Goal: Information Seeking & Learning: Learn about a topic

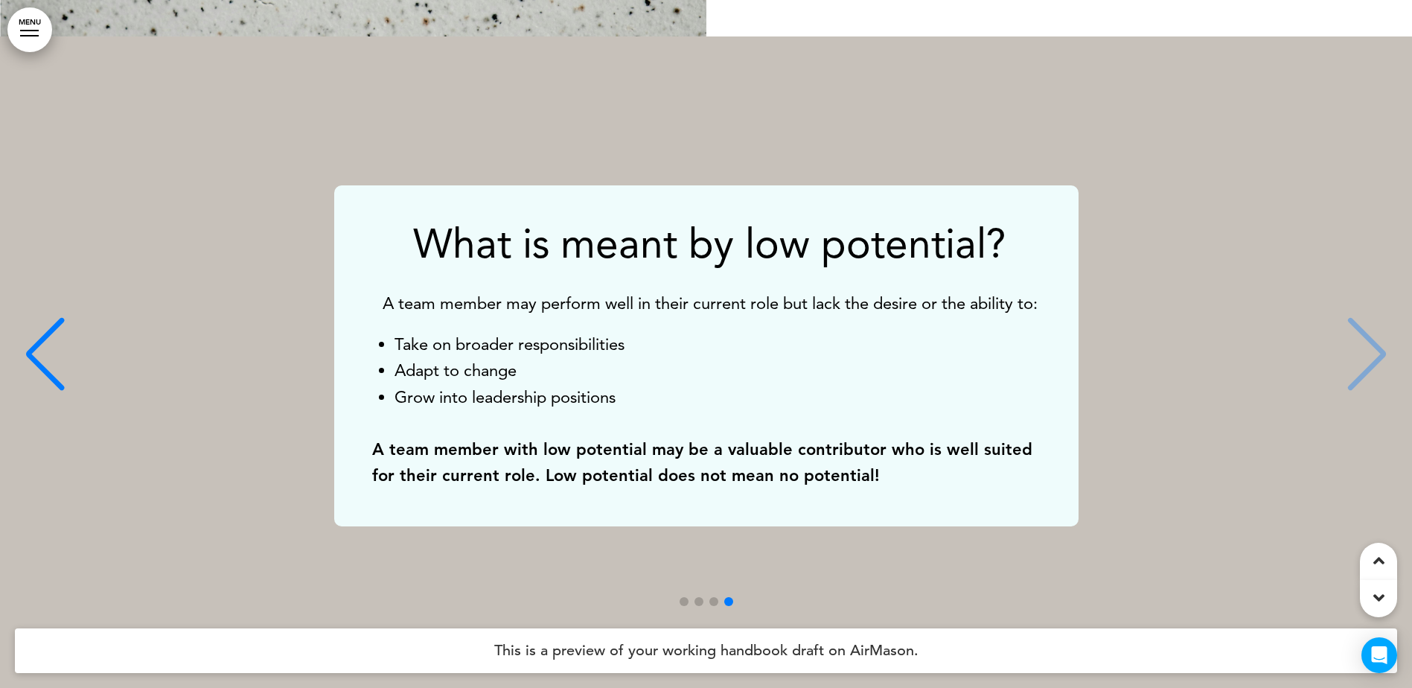
scroll to position [3572, 0]
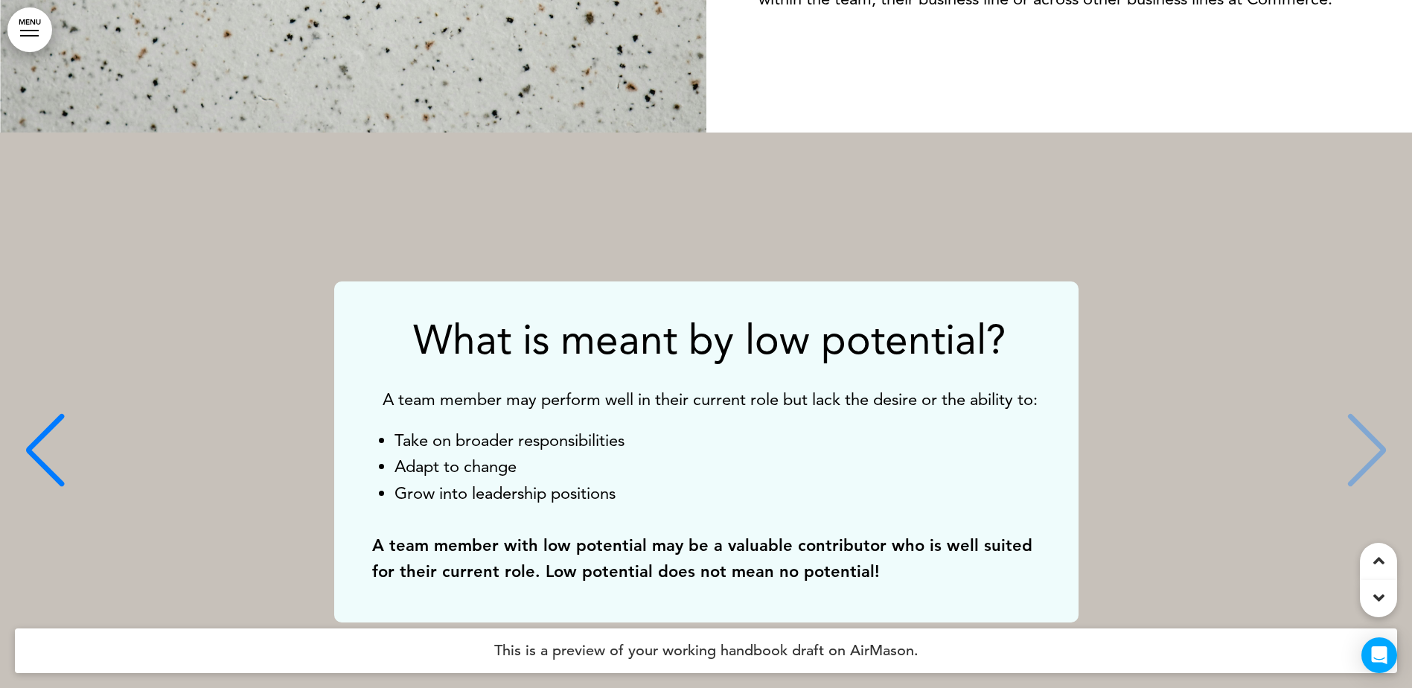
click at [34, 443] on div "Previous slide" at bounding box center [44, 450] width 45 height 74
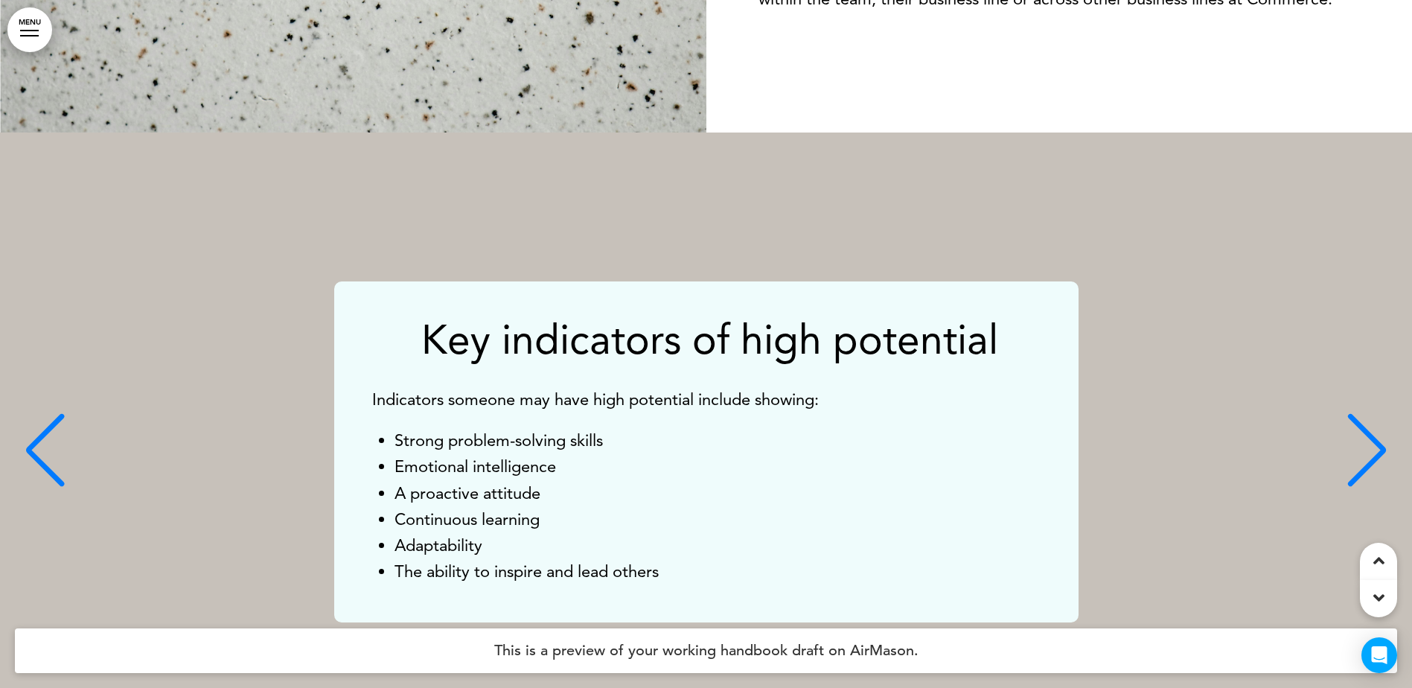
click at [34, 443] on div "Previous slide" at bounding box center [44, 450] width 45 height 74
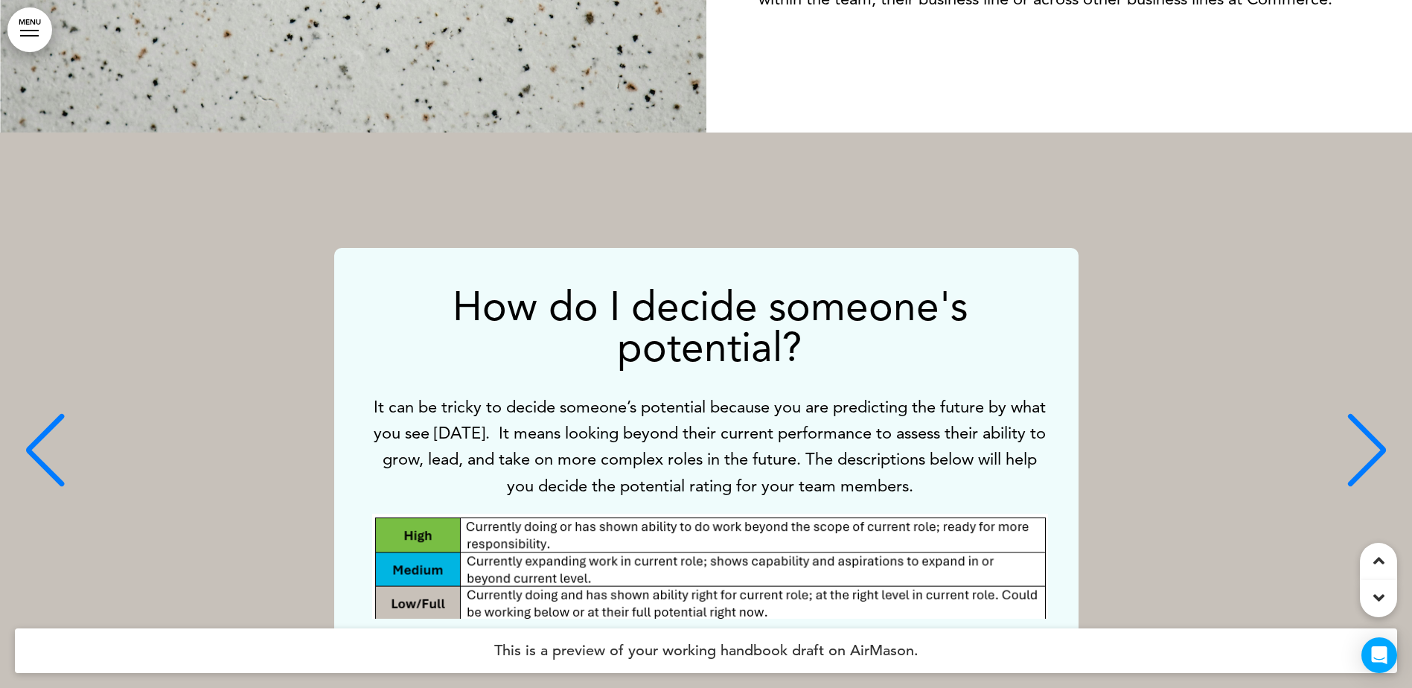
click at [33, 443] on div "Previous slide" at bounding box center [44, 450] width 45 height 74
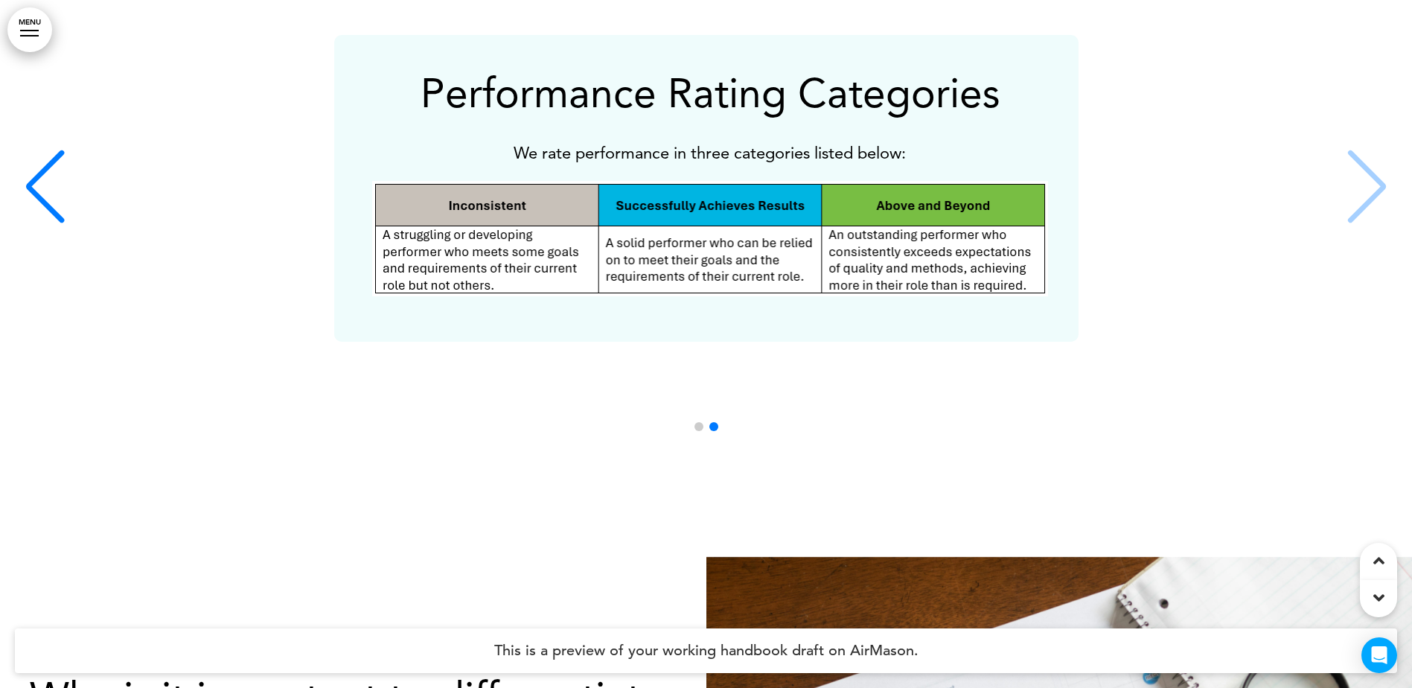
scroll to position [4539, 0]
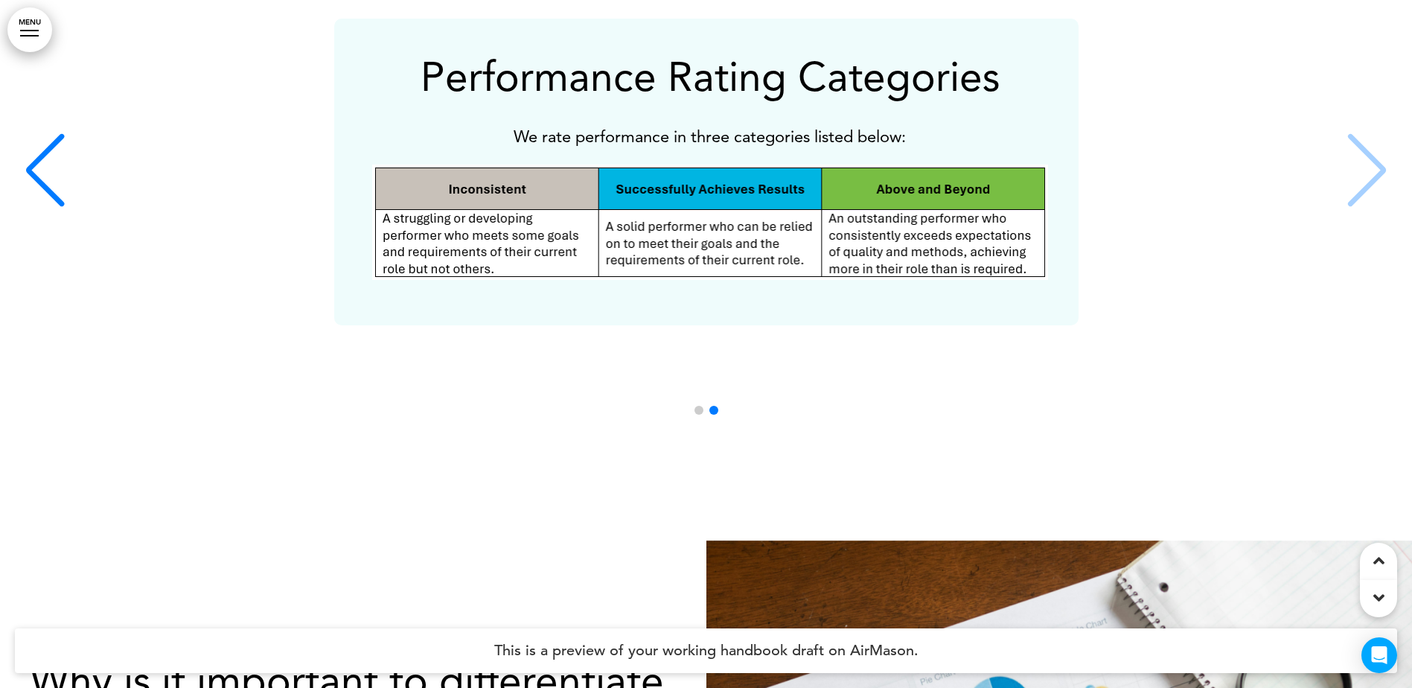
click at [53, 196] on div "Previous slide" at bounding box center [44, 170] width 45 height 74
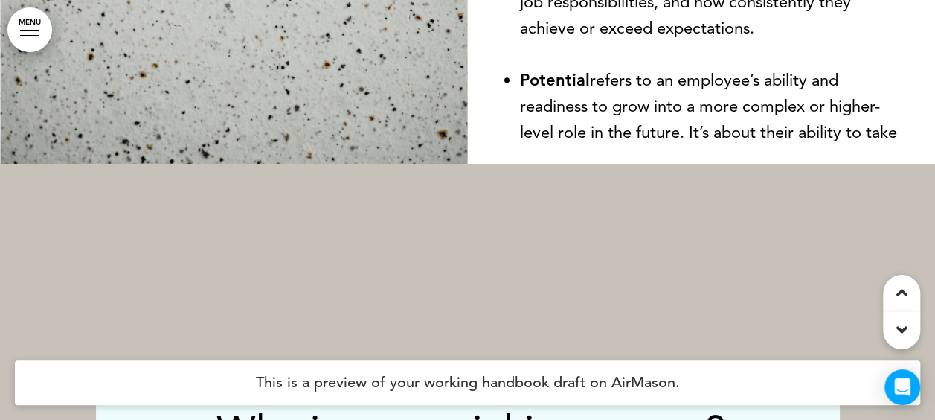
scroll to position [3764, 0]
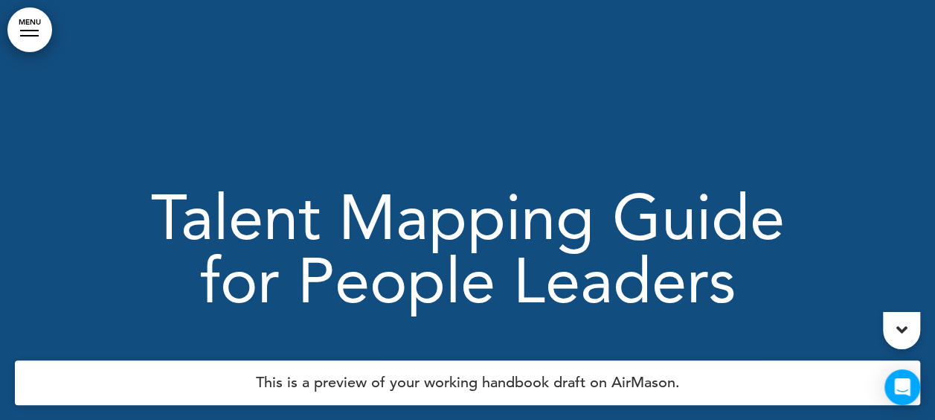
scroll to position [74, 0]
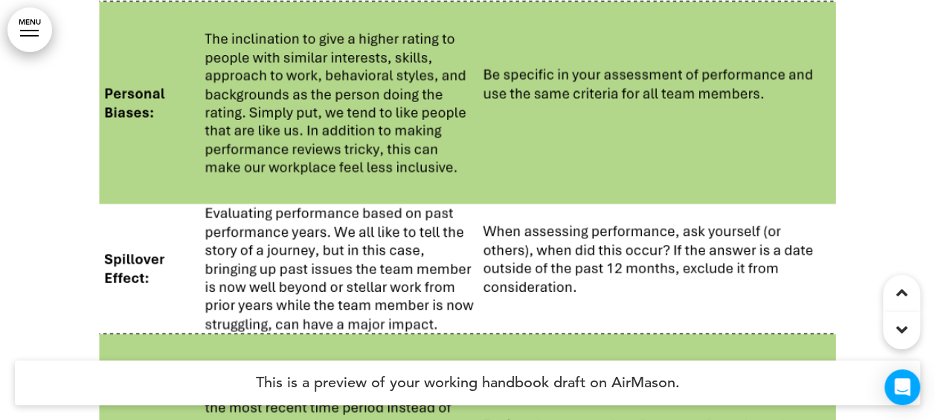
scroll to position [6027, 0]
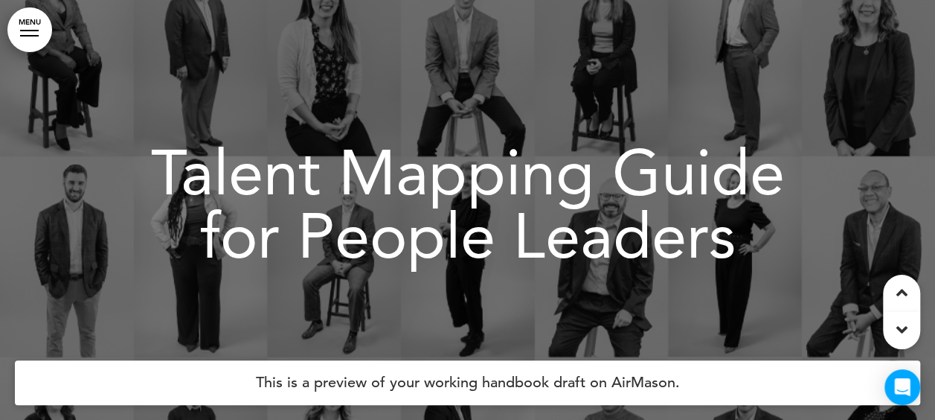
scroll to position [0, 0]
